Goal: Navigation & Orientation: Go to known website

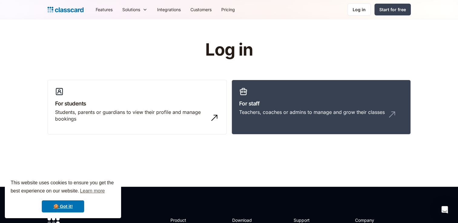
click at [362, 173] on header "Log in For students Students, parents or guardians to view their profile and ma…" at bounding box center [229, 103] width 458 height 168
